Goal: Task Accomplishment & Management: Complete application form

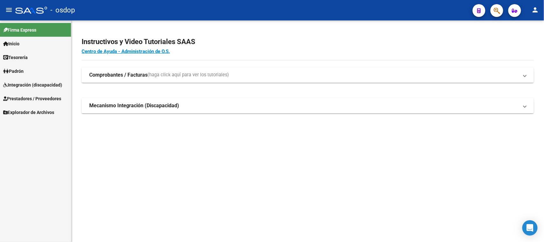
click at [40, 85] on span "Integración (discapacidad)" at bounding box center [32, 84] width 59 height 7
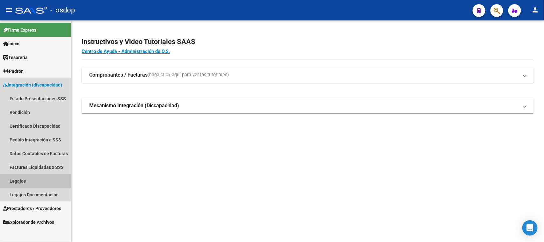
click at [27, 181] on link "Legajos" at bounding box center [35, 181] width 71 height 14
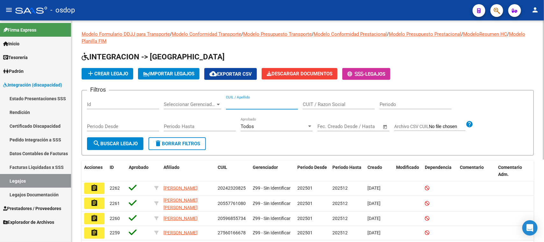
drag, startPoint x: 238, startPoint y: 102, endPoint x: 211, endPoint y: 108, distance: 27.2
click at [237, 102] on input "CUIL / Apellido" at bounding box center [262, 104] width 72 height 6
paste input "20535709417"
type input "20535709417"
click at [116, 147] on button "search Buscar Legajo" at bounding box center [115, 143] width 56 height 13
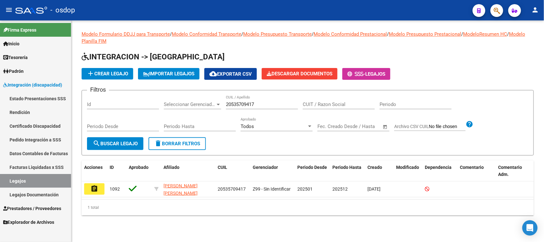
click at [128, 144] on span "search Buscar Legajo" at bounding box center [115, 144] width 45 height 6
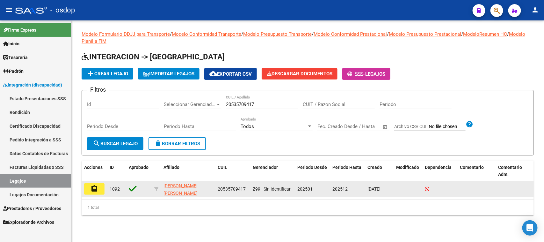
click at [96, 188] on mat-icon "assignment" at bounding box center [95, 189] width 8 height 8
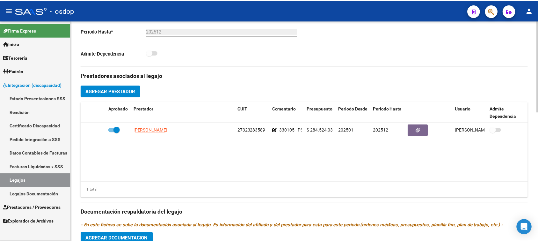
scroll to position [199, 0]
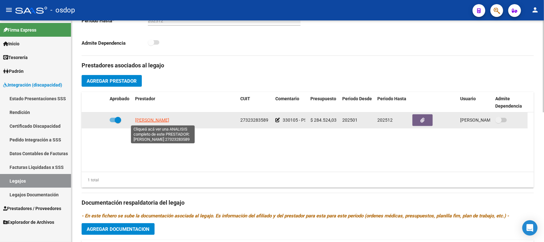
click at [169, 120] on span "[PERSON_NAME]" at bounding box center [152, 119] width 34 height 5
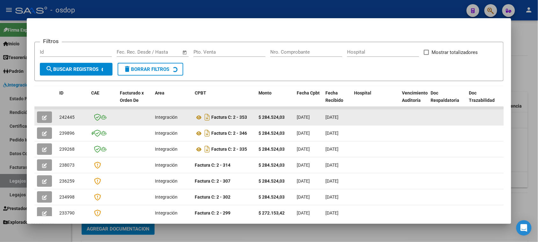
scroll to position [80, 0]
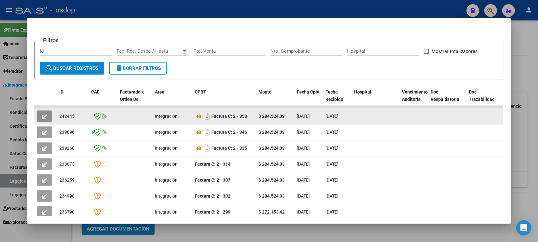
click at [45, 117] on button "button" at bounding box center [44, 115] width 15 height 11
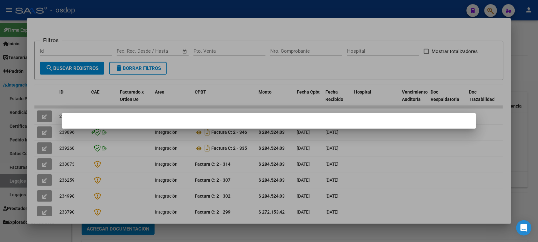
click at [381, 157] on div at bounding box center [269, 121] width 538 height 242
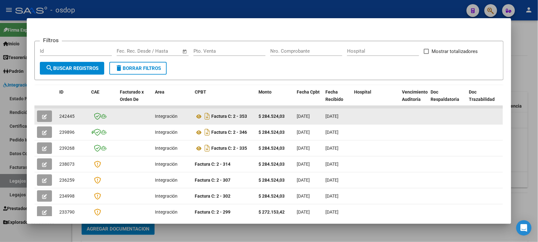
click at [42, 117] on icon "button" at bounding box center [44, 116] width 5 height 5
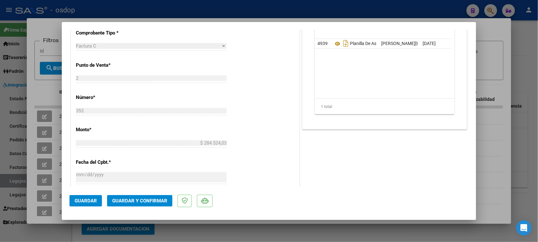
scroll to position [279, 0]
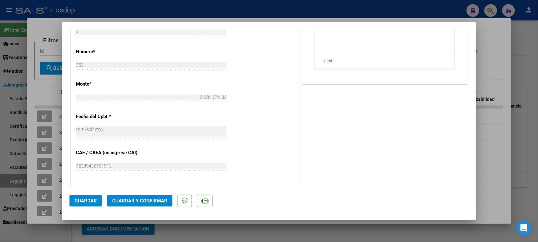
click at [233, 236] on div at bounding box center [269, 121] width 538 height 242
type input "$ 0,00"
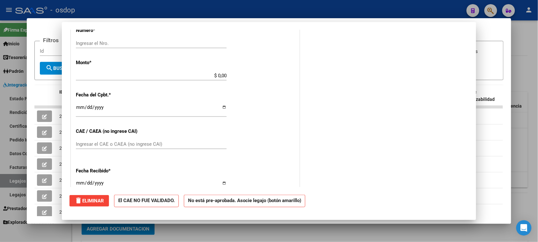
scroll to position [257, 0]
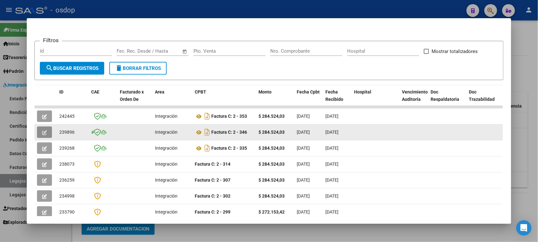
click at [42, 133] on icon "button" at bounding box center [44, 132] width 5 height 5
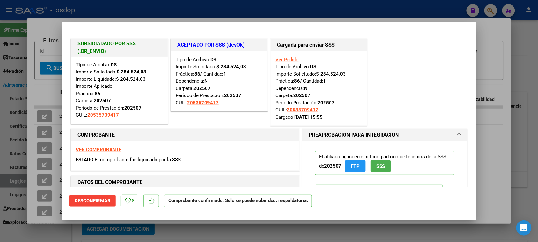
click at [291, 231] on div at bounding box center [269, 121] width 538 height 242
type input "$ 0,00"
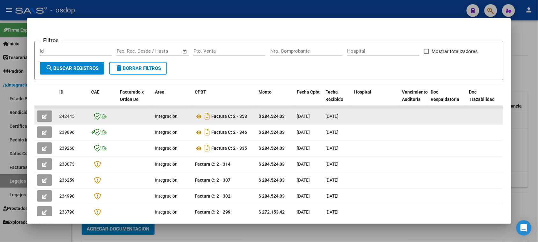
click at [42, 114] on icon "button" at bounding box center [44, 116] width 5 height 5
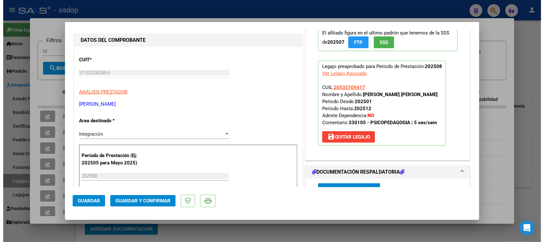
scroll to position [40, 0]
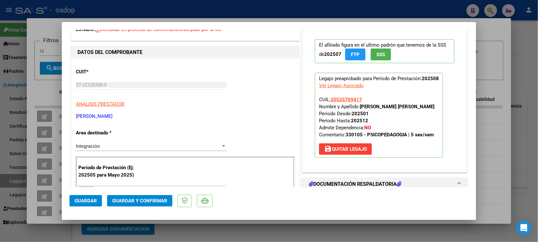
click at [217, 237] on div at bounding box center [269, 121] width 538 height 242
type input "$ 0,00"
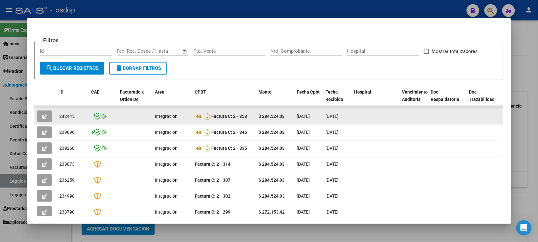
click at [42, 114] on icon "button" at bounding box center [44, 116] width 5 height 5
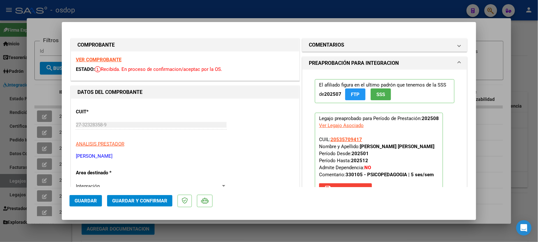
click at [87, 204] on button "Guardar" at bounding box center [86, 200] width 33 height 11
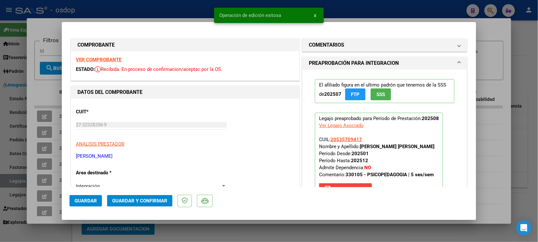
click at [319, 234] on div at bounding box center [269, 121] width 538 height 242
type input "$ 0,00"
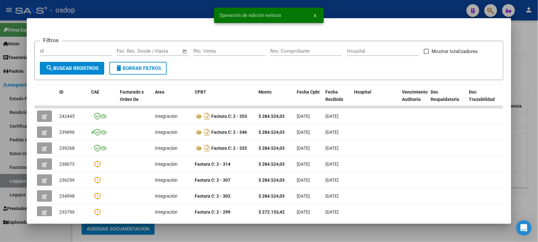
click at [531, 111] on div at bounding box center [269, 121] width 538 height 242
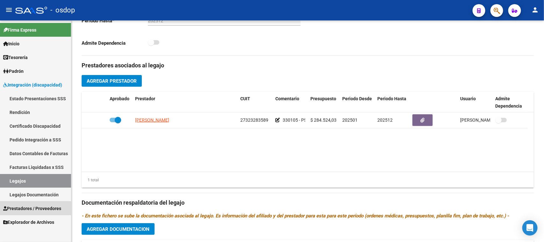
click at [26, 211] on span "Prestadores / Proveedores" at bounding box center [32, 208] width 58 height 7
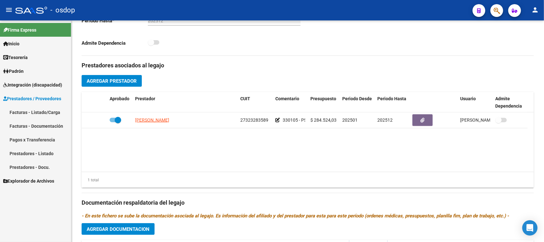
click at [45, 110] on link "Facturas - Listado/Carga" at bounding box center [35, 112] width 71 height 14
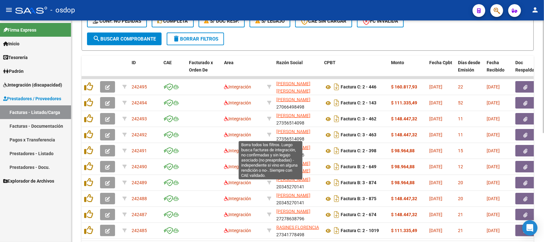
scroll to position [55, 0]
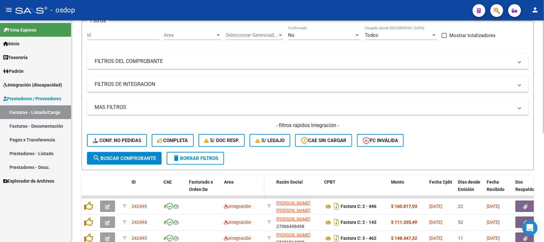
click at [227, 183] on span "Area" at bounding box center [229, 181] width 10 height 5
click at [229, 181] on span "Area" at bounding box center [229, 181] width 10 height 5
click at [251, 181] on div "Area" at bounding box center [243, 181] width 38 height 7
click at [254, 181] on div "Area" at bounding box center [243, 181] width 38 height 7
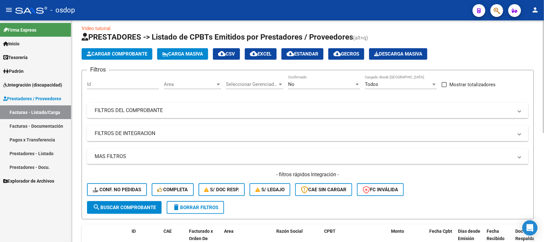
scroll to position [0, 0]
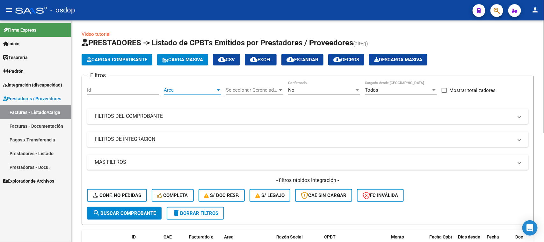
click at [190, 91] on span "Area" at bounding box center [190, 90] width 52 height 6
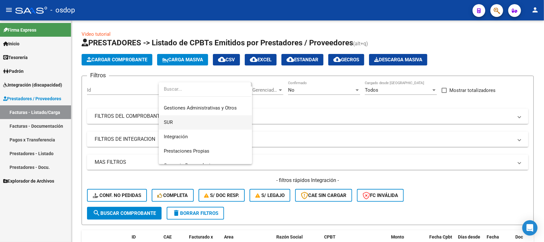
scroll to position [40, 0]
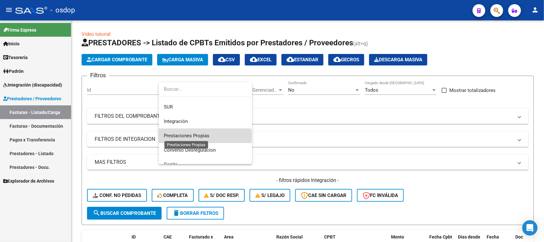
click at [196, 137] on span "Prestaciones Propias" at bounding box center [187, 136] width 46 height 6
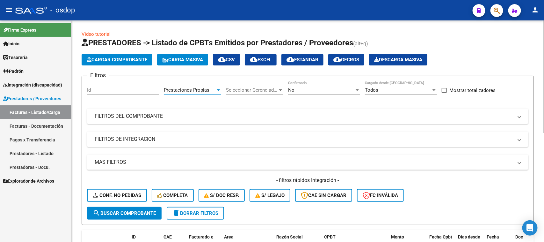
scroll to position [80, 0]
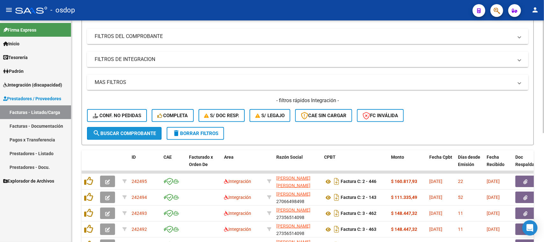
click at [146, 135] on button "search Buscar Comprobante" at bounding box center [124, 133] width 75 height 13
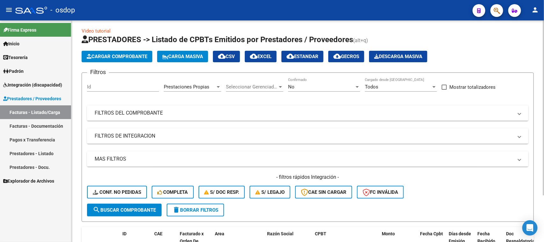
scroll to position [0, 0]
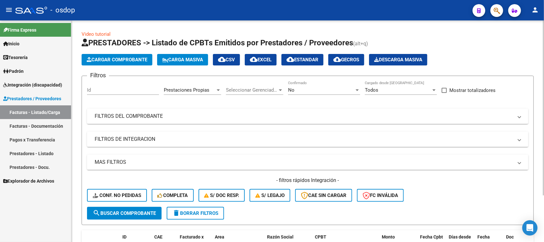
click at [200, 212] on span "delete Borrar Filtros" at bounding box center [196, 213] width 46 height 6
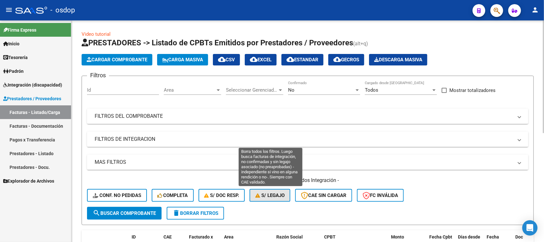
click at [275, 194] on span "S/ legajo" at bounding box center [269, 195] width 29 height 6
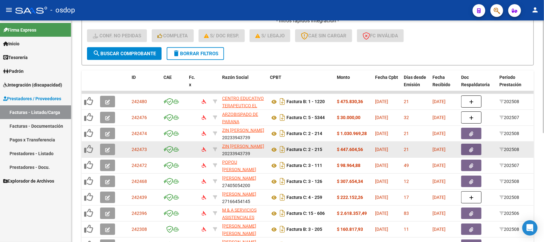
scroll to position [1, 0]
drag, startPoint x: 252, startPoint y: 154, endPoint x: 224, endPoint y: 154, distance: 28.1
click at [224, 154] on div "[PERSON_NAME] 20233943739" at bounding box center [243, 149] width 43 height 13
copy div "20233943739"
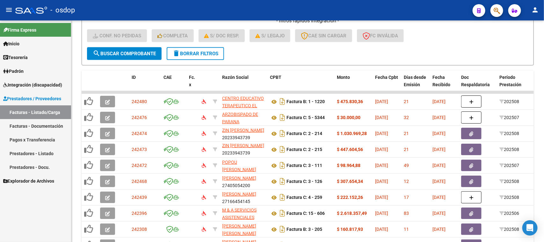
click at [34, 221] on div "Firma Express Inicio Calendario SSS Instructivos Contacto OS Tesorería Extracto…" at bounding box center [35, 130] width 71 height 221
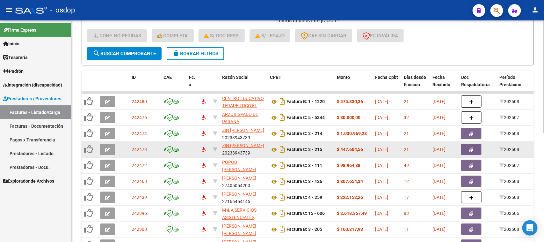
scroll to position [0, 0]
